Goal: Information Seeking & Learning: Learn about a topic

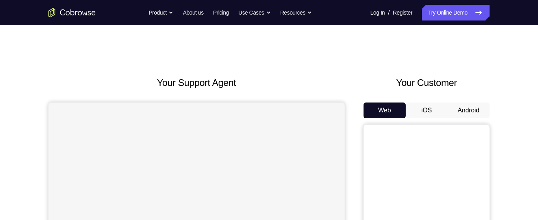
click at [465, 108] on button "Android" at bounding box center [469, 110] width 42 height 16
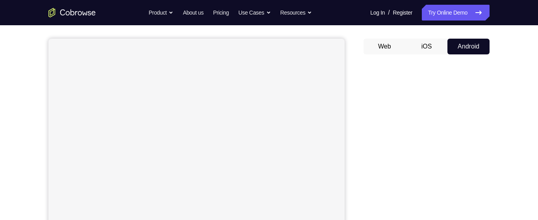
scroll to position [59, 0]
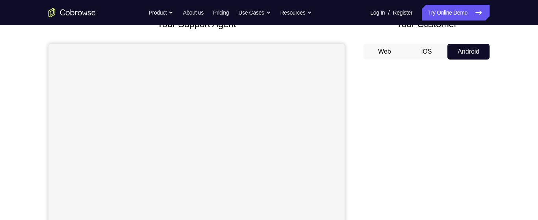
click at [430, 53] on button "iOS" at bounding box center [427, 52] width 42 height 16
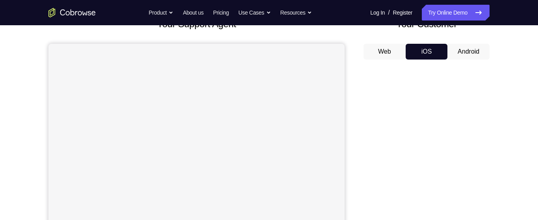
click at [458, 51] on button "Android" at bounding box center [469, 52] width 42 height 16
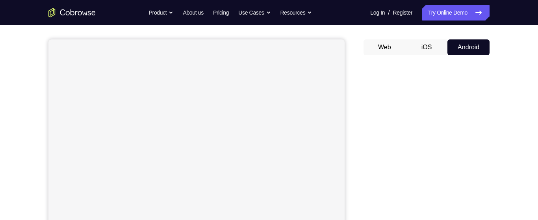
scroll to position [48, 0]
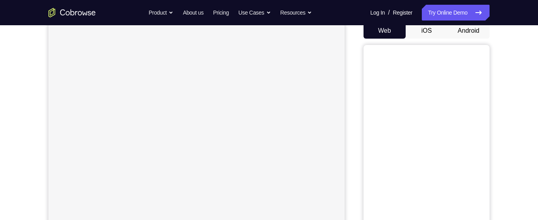
scroll to position [80, 0]
click at [472, 31] on button "Android" at bounding box center [469, 30] width 42 height 16
